Goal: Task Accomplishment & Management: Complete application form

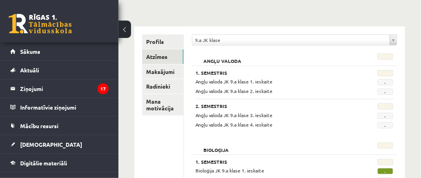
scroll to position [105, 0]
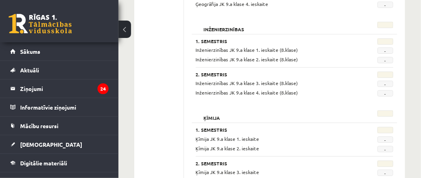
scroll to position [816, 0]
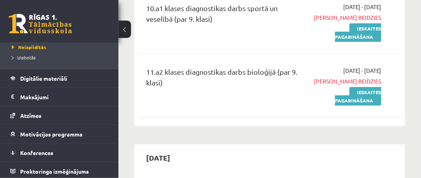
scroll to position [697, 0]
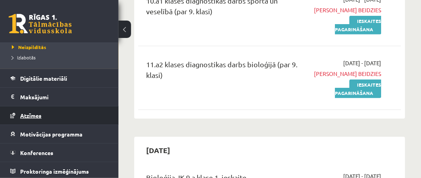
click at [46, 113] on link "Atzīmes" at bounding box center [59, 115] width 98 height 18
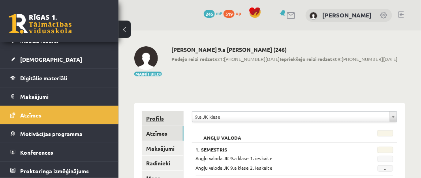
click at [166, 115] on link "Profils" at bounding box center [162, 118] width 41 height 15
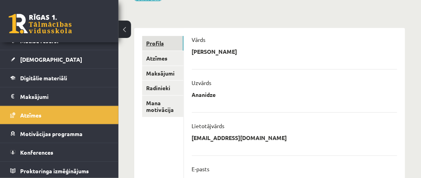
scroll to position [74, 0]
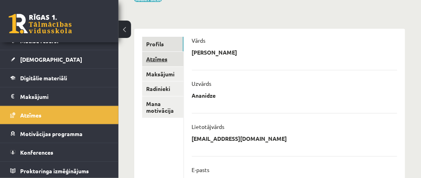
click at [172, 60] on link "Atzīmes" at bounding box center [162, 59] width 41 height 15
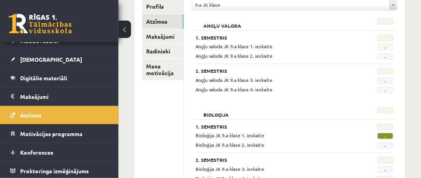
scroll to position [113, 0]
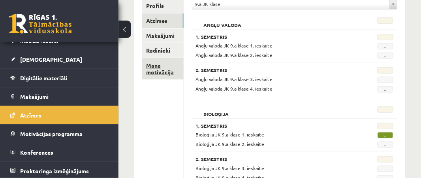
click at [153, 66] on link "Mana motivācija" at bounding box center [162, 68] width 41 height 21
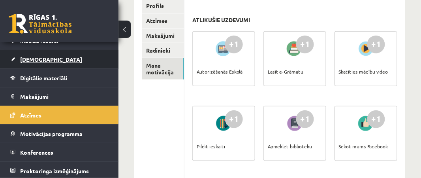
click at [32, 59] on span "[DEMOGRAPHIC_DATA]" at bounding box center [51, 59] width 62 height 7
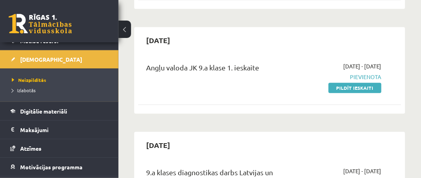
scroll to position [971, 0]
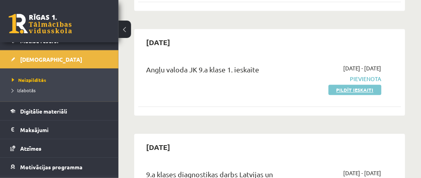
click at [346, 87] on link "Pildīt ieskaiti" at bounding box center [355, 90] width 53 height 10
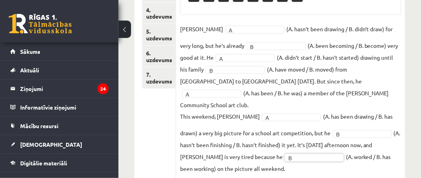
scroll to position [215, 0]
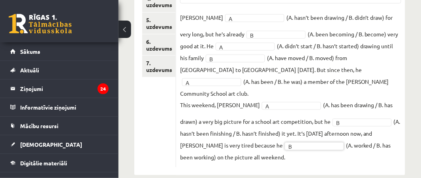
click at [165, 107] on ul "1. uzdevums 2. uzdevums 3. uzdevums 4. uzdevums 5. uzdevums 6. uzdevums 7. uzde…" at bounding box center [159, 46] width 34 height 241
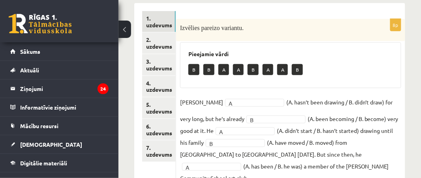
scroll to position [132, 0]
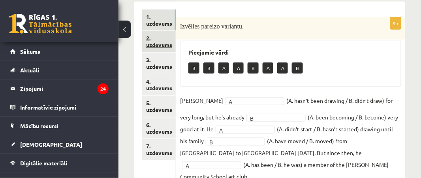
click at [163, 40] on link "2. uzdevums" at bounding box center [159, 41] width 34 height 21
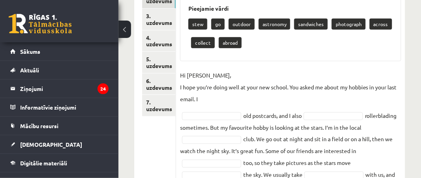
scroll to position [175, 0]
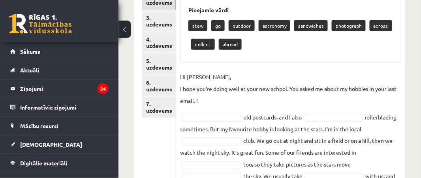
click at [248, 30] on div "stew go outdoor astronomy sandwiches photograph across collect abroad" at bounding box center [291, 35] width 205 height 37
click at [200, 43] on p "collect" at bounding box center [203, 44] width 24 height 11
drag, startPoint x: 198, startPoint y: 46, endPoint x: 196, endPoint y: 68, distance: 21.8
click at [196, 68] on div "9p Izvēlies pareizo vārdu. Pieejamie vārdi stew go outdoor astronomy sandwiches…" at bounding box center [290, 122] width 229 height 294
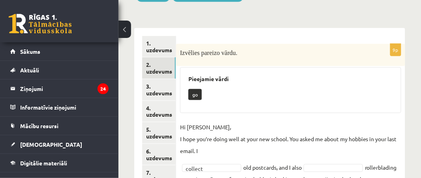
scroll to position [101, 0]
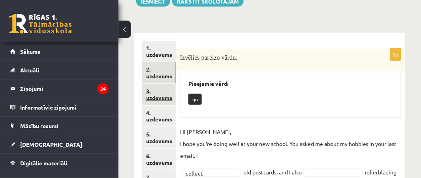
click at [153, 90] on link "3. uzdevums" at bounding box center [159, 94] width 34 height 21
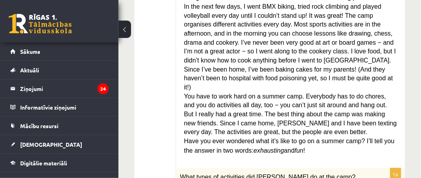
scroll to position [320, 0]
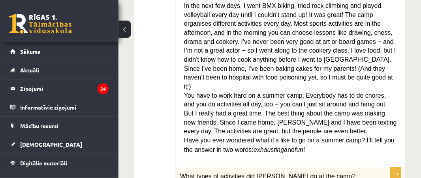
click at [258, 92] on span "You have to work hard on a summer camp. Everybody has to do chores, and you do …" at bounding box center [290, 113] width 213 height 43
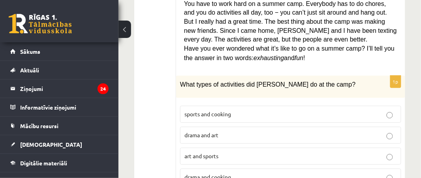
scroll to position [416, 0]
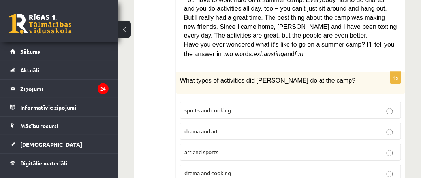
click at [230, 106] on p "sports and cooking" at bounding box center [291, 110] width 213 height 8
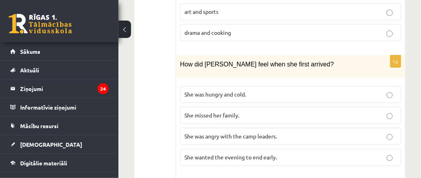
scroll to position [558, 0]
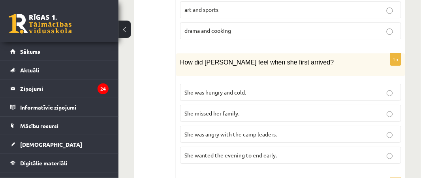
click at [212, 151] on span "She wanted the evening to end early." at bounding box center [231, 154] width 92 height 7
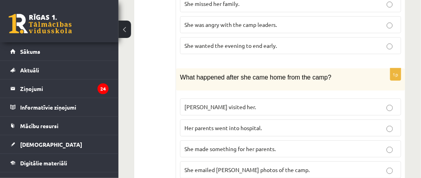
scroll to position [666, 0]
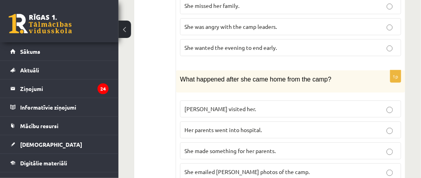
click at [212, 142] on label "She made something for her parents." at bounding box center [290, 150] width 221 height 17
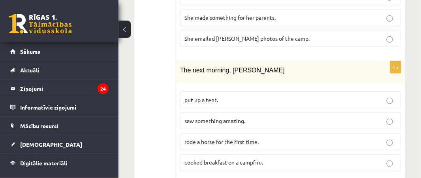
scroll to position [802, 0]
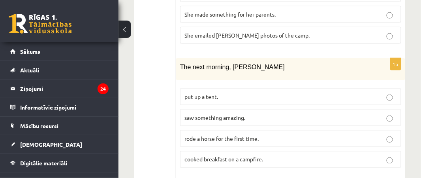
click at [221, 114] on span "saw something amazing." at bounding box center [215, 117] width 61 height 7
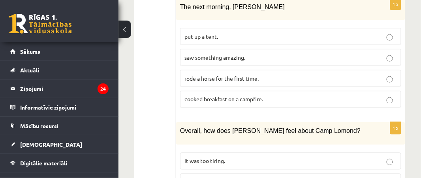
scroll to position [912, 0]
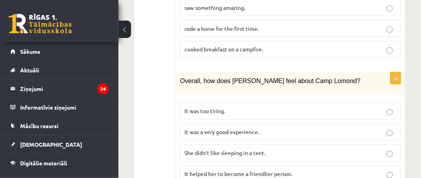
click at [232, 128] on span "It was a very good experience." at bounding box center [222, 131] width 75 height 7
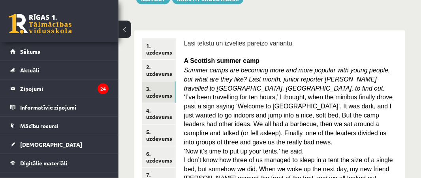
scroll to position [102, 0]
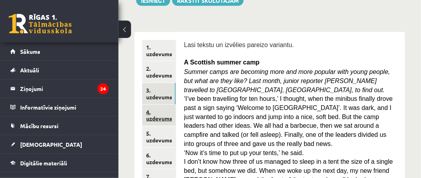
click at [157, 117] on link "4. uzdevums" at bounding box center [159, 115] width 34 height 21
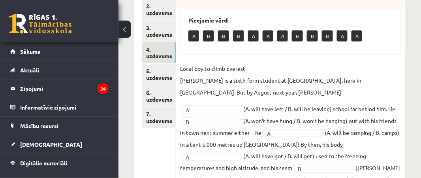
scroll to position [173, 0]
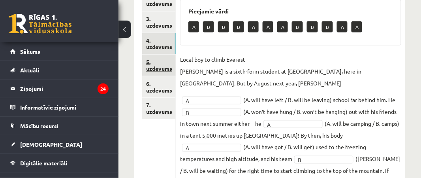
click at [159, 70] on link "5. uzdevums" at bounding box center [159, 65] width 34 height 21
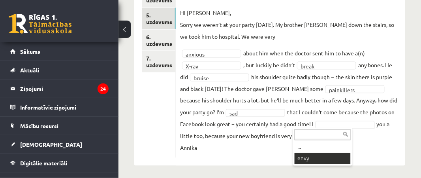
scroll to position [205, 0]
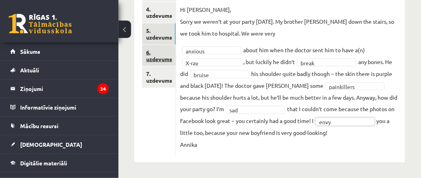
click at [160, 59] on link "6. uzdevums" at bounding box center [159, 55] width 34 height 21
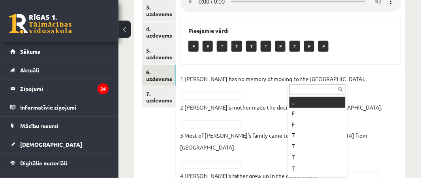
scroll to position [187, 0]
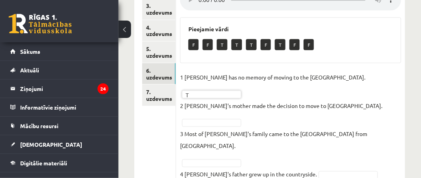
click at [293, 100] on p "2 Lila's mother made the decision to move to the UK." at bounding box center [281, 106] width 203 height 12
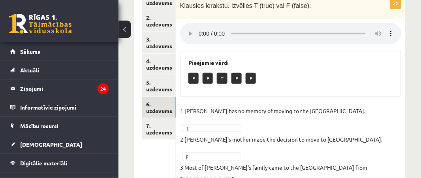
scroll to position [151, 0]
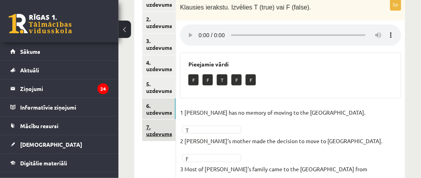
click at [160, 130] on link "7. uzdevums" at bounding box center [159, 130] width 34 height 21
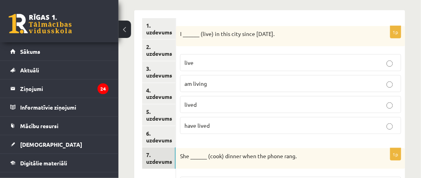
scroll to position [123, 0]
click at [218, 122] on p "have lived" at bounding box center [291, 126] width 213 height 8
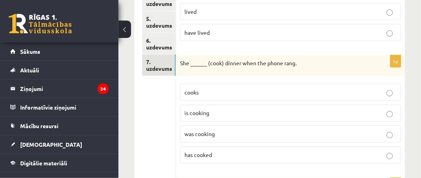
scroll to position [217, 0]
click at [218, 129] on p "was cooking" at bounding box center [291, 133] width 213 height 8
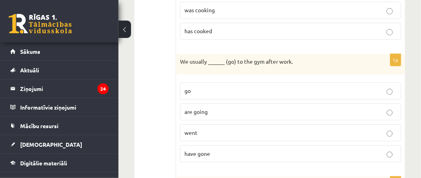
scroll to position [344, 0]
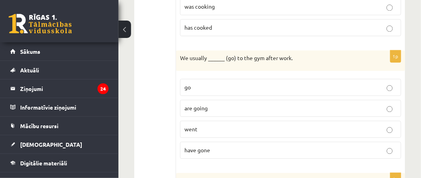
click at [208, 125] on p "went" at bounding box center [291, 129] width 213 height 8
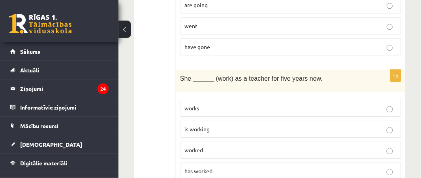
scroll to position [452, 0]
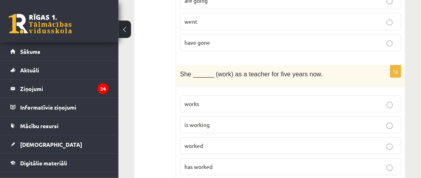
click at [205, 102] on p "works" at bounding box center [291, 104] width 213 height 8
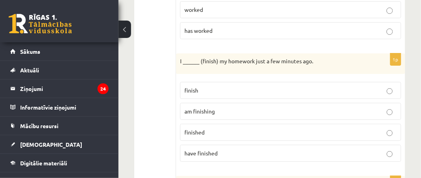
scroll to position [596, 0]
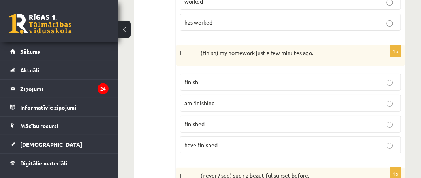
click at [202, 120] on p "finished" at bounding box center [291, 124] width 213 height 8
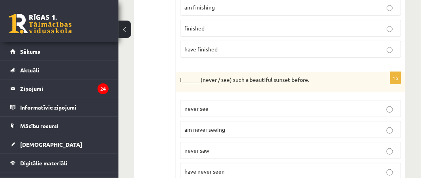
scroll to position [694, 0]
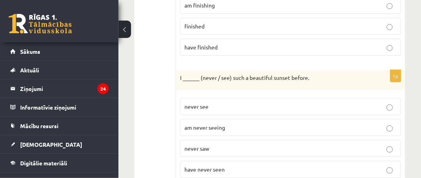
click at [208, 166] on span "have never seen" at bounding box center [205, 169] width 40 height 7
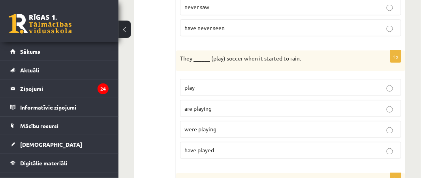
scroll to position [836, 0]
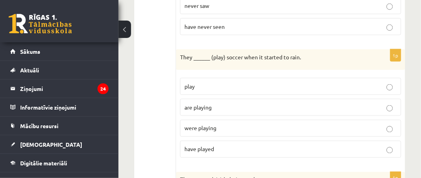
click at [210, 124] on p "were playing" at bounding box center [291, 128] width 213 height 8
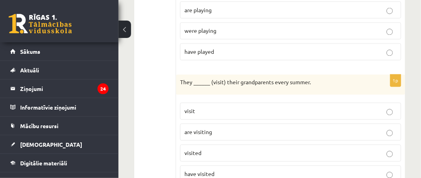
scroll to position [935, 0]
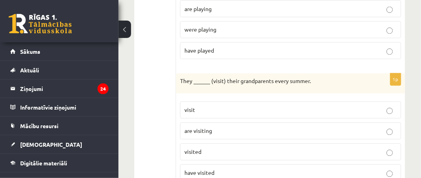
click at [203, 148] on p "visited" at bounding box center [291, 152] width 213 height 8
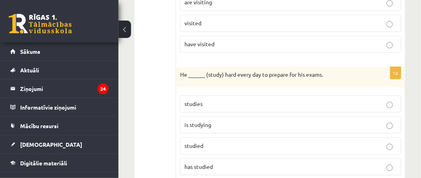
scroll to position [1068, 0]
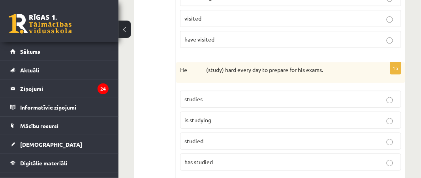
click at [214, 116] on p "is studying" at bounding box center [291, 120] width 213 height 8
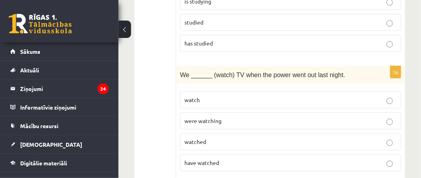
scroll to position [1189, 0]
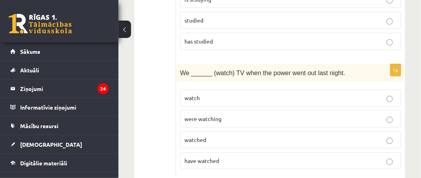
click at [214, 115] on span "were watching" at bounding box center [203, 118] width 37 height 7
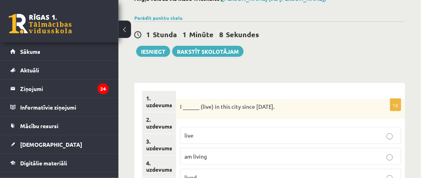
scroll to position [41, 0]
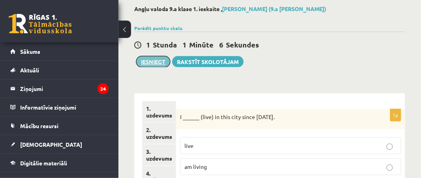
click at [155, 61] on button "Iesniegt" at bounding box center [153, 61] width 34 height 11
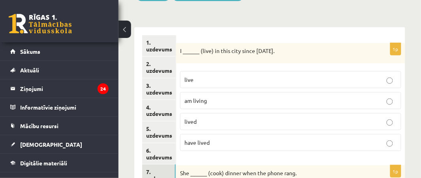
scroll to position [112, 0]
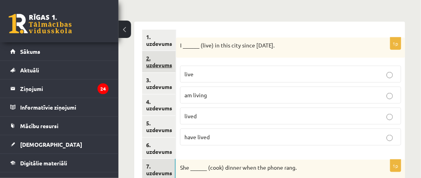
click at [159, 64] on link "2. uzdevums" at bounding box center [159, 61] width 34 height 21
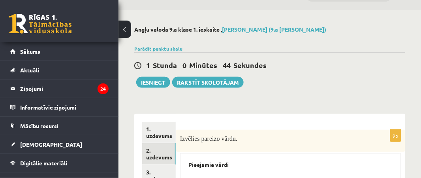
scroll to position [0, 0]
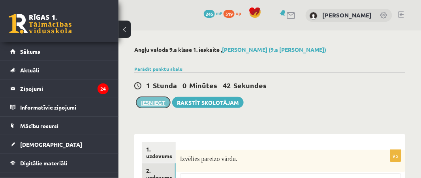
click at [151, 104] on button "Iesniegt" at bounding box center [153, 102] width 34 height 11
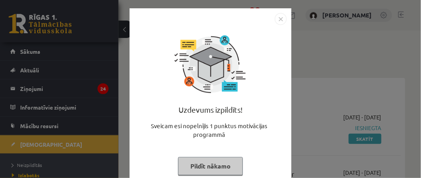
scroll to position [17, 0]
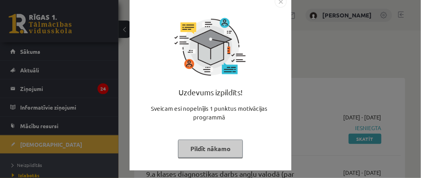
click at [226, 149] on button "Pildīt nākamo" at bounding box center [210, 148] width 65 height 18
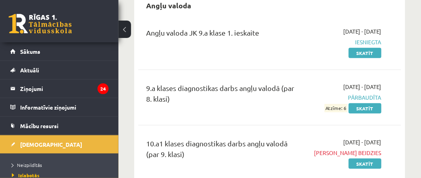
scroll to position [85, 0]
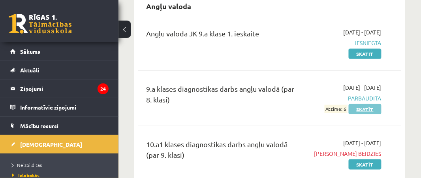
click at [359, 107] on link "Skatīt" at bounding box center [365, 109] width 33 height 10
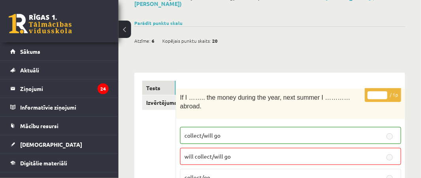
scroll to position [51, 0]
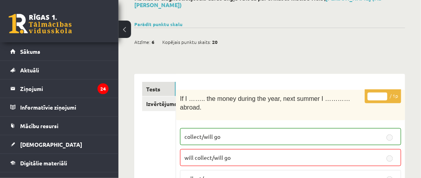
click at [362, 132] on p "collect/will go" at bounding box center [291, 136] width 213 height 8
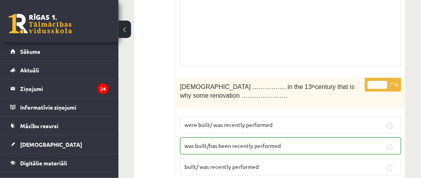
scroll to position [0, 0]
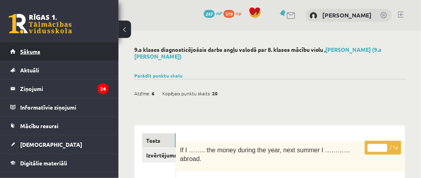
click at [25, 51] on span "Sākums" at bounding box center [30, 51] width 20 height 7
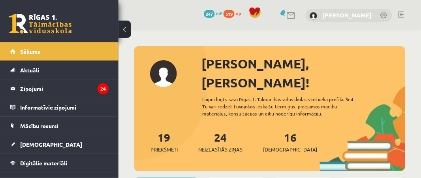
click at [343, 13] on link "[PERSON_NAME]" at bounding box center [347, 15] width 49 height 8
